Goal: Task Accomplishment & Management: Manage account settings

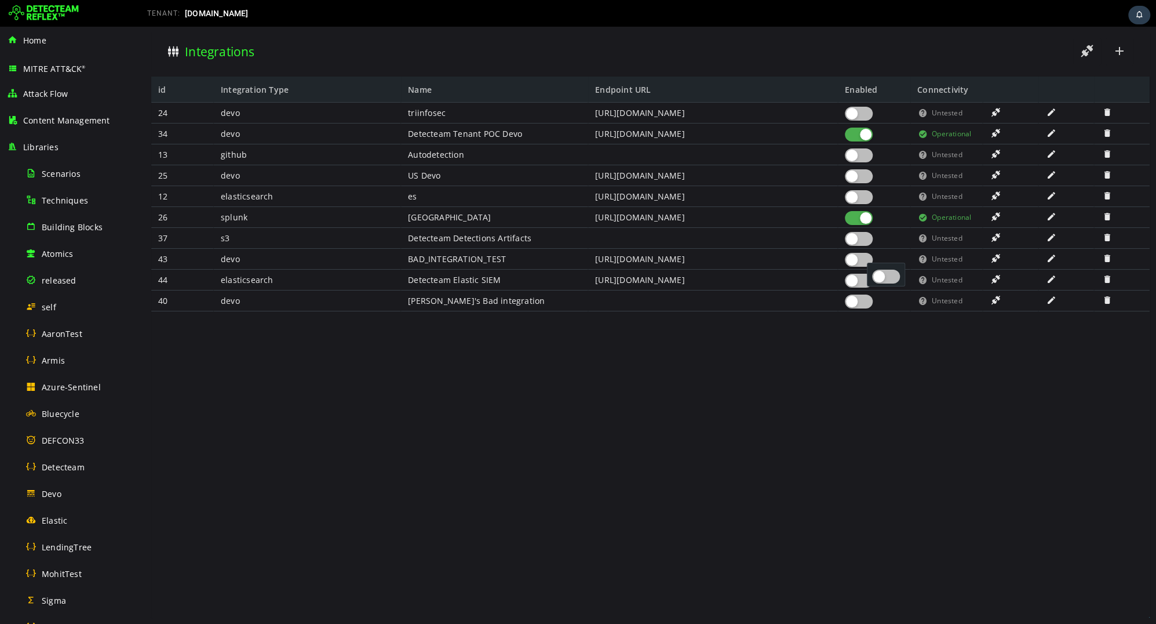
scroll to position [344, 0]
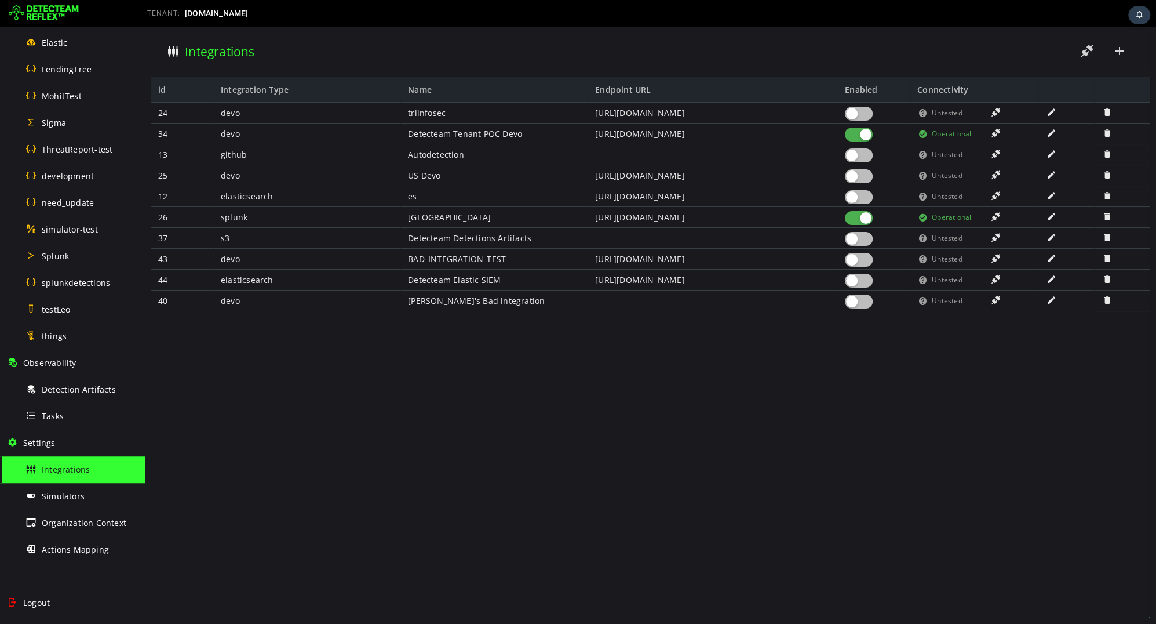
scroll to position [496, 0]
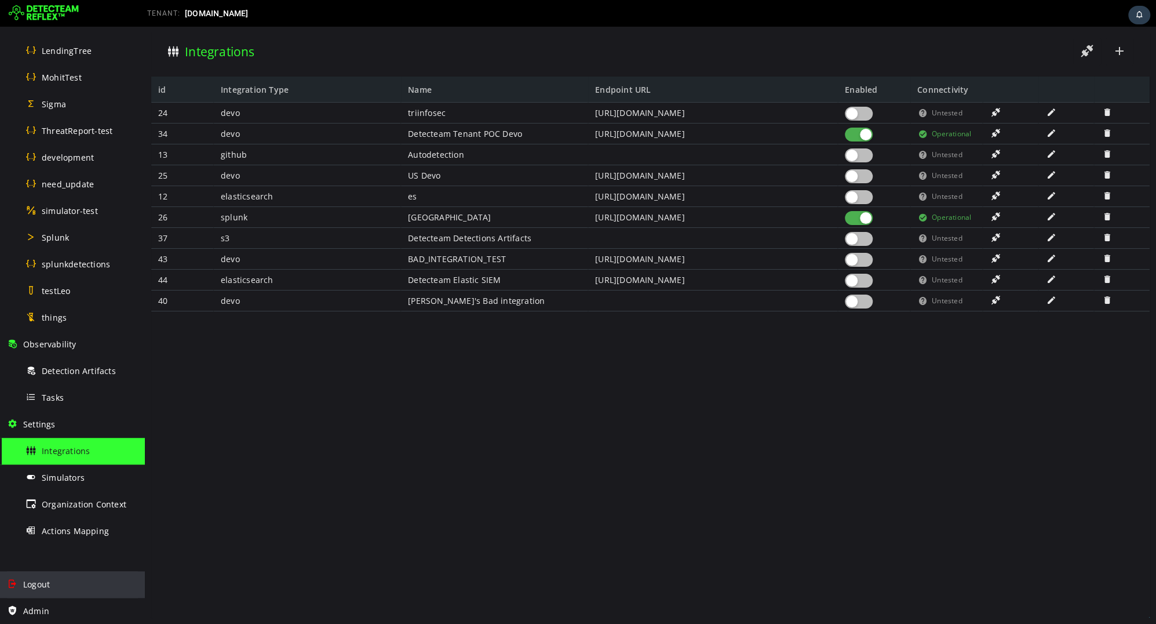
click at [45, 581] on span "Logout" at bounding box center [36, 583] width 27 height 11
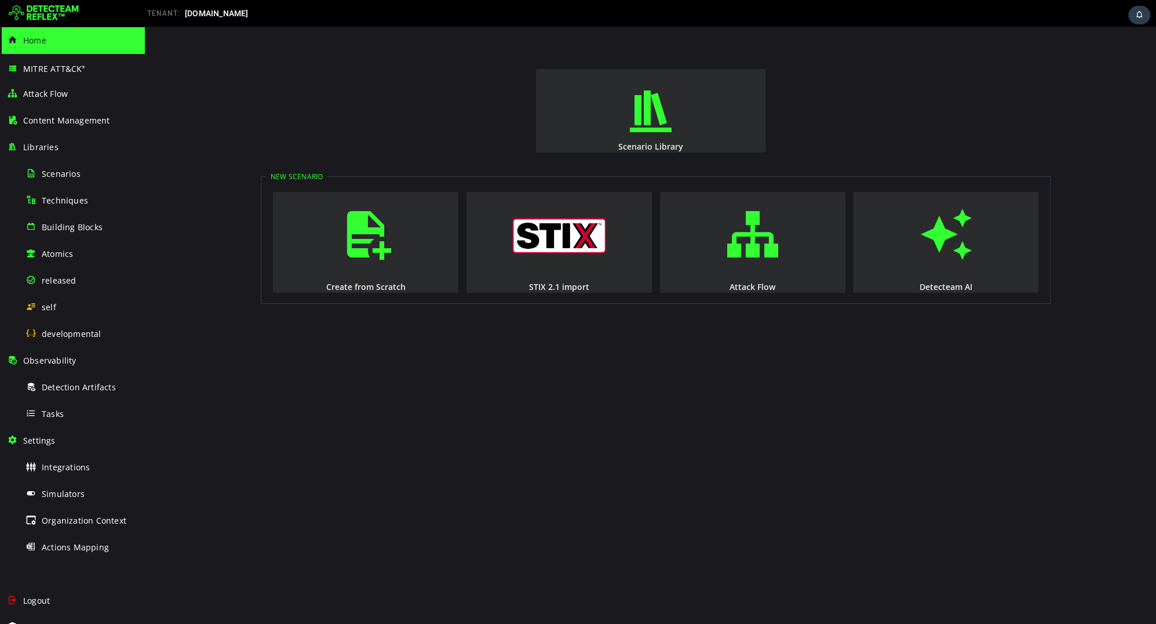
click at [493, 162] on div "Scenario Library New Scenario Create from Scratch STIX 2.1 import Attack Flow D…" at bounding box center [650, 325] width 1011 height 597
